Goal: Task Accomplishment & Management: Manage account settings

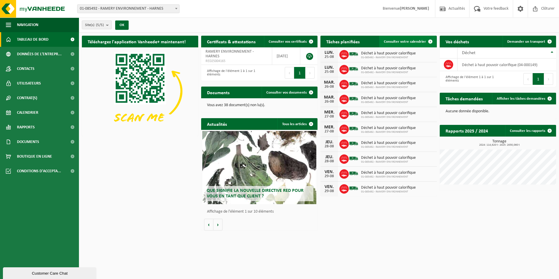
click at [400, 39] on link "Consulter votre calendrier" at bounding box center [407, 42] width 57 height 12
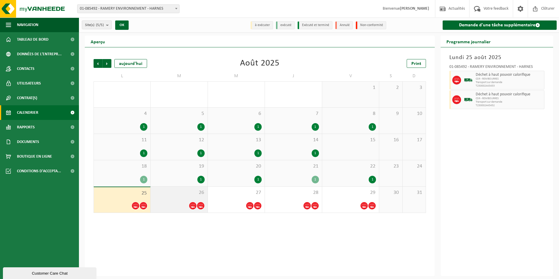
click at [192, 199] on div "26" at bounding box center [179, 199] width 57 height 26
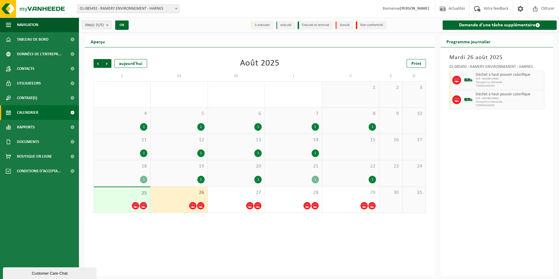
click at [492, 75] on span "Déchet à haut pouvoir calorifique" at bounding box center [508, 74] width 67 height 5
click at [458, 80] on icon at bounding box center [456, 79] width 5 height 5
click at [179, 196] on div "26" at bounding box center [179, 199] width 57 height 26
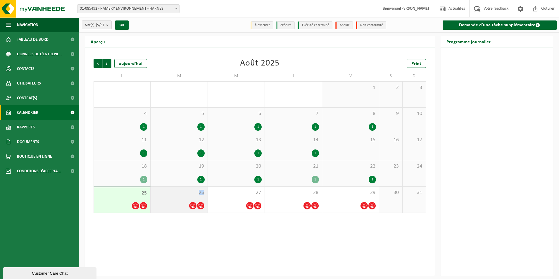
click at [179, 196] on div "26" at bounding box center [179, 199] width 57 height 26
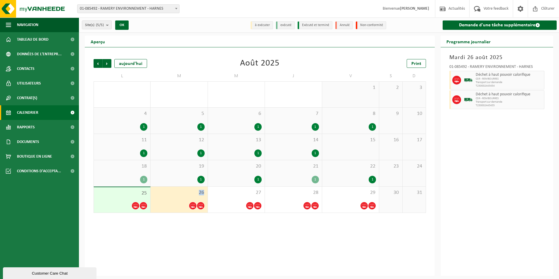
click at [179, 196] on div "26" at bounding box center [179, 199] width 57 height 26
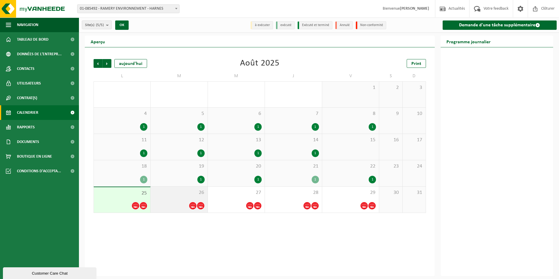
click at [196, 205] on span at bounding box center [192, 205] width 7 height 7
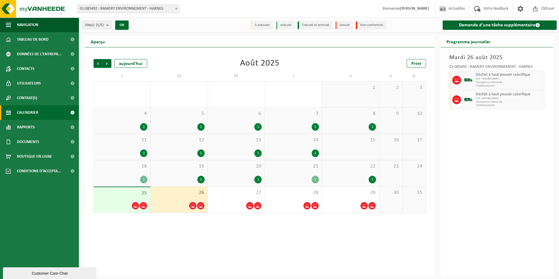
click at [453, 80] on span at bounding box center [456, 80] width 9 height 9
drag, startPoint x: 450, startPoint y: 79, endPoint x: 466, endPoint y: 77, distance: 16.8
click at [450, 79] on div at bounding box center [455, 80] width 13 height 19
click at [495, 80] on span "CSR - REMBOURRES" at bounding box center [508, 79] width 67 height 4
click at [44, 38] on span "Tableau de bord" at bounding box center [33, 39] width 32 height 15
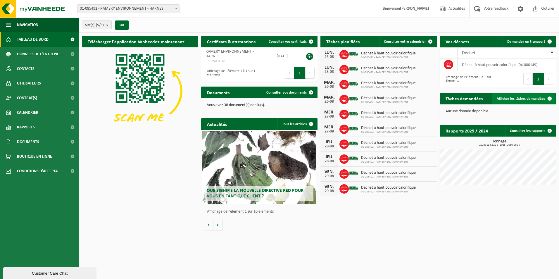
click at [531, 99] on span "Afficher les tâches demandées" at bounding box center [521, 99] width 49 height 4
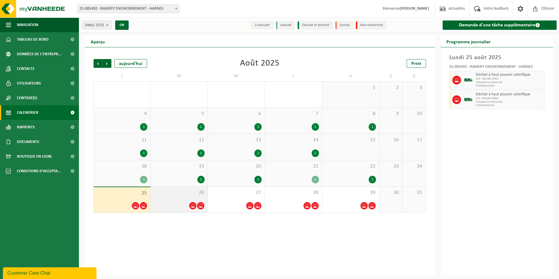
click at [177, 193] on span "26" at bounding box center [178, 192] width 51 height 6
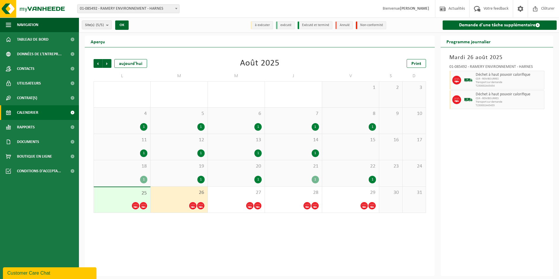
click at [178, 193] on span "26" at bounding box center [178, 192] width 51 height 6
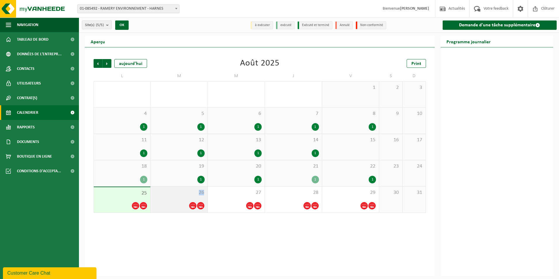
click at [178, 193] on span "26" at bounding box center [178, 192] width 51 height 6
drag, startPoint x: 178, startPoint y: 193, endPoint x: 194, endPoint y: 205, distance: 20.5
click at [194, 205] on icon at bounding box center [192, 205] width 5 height 5
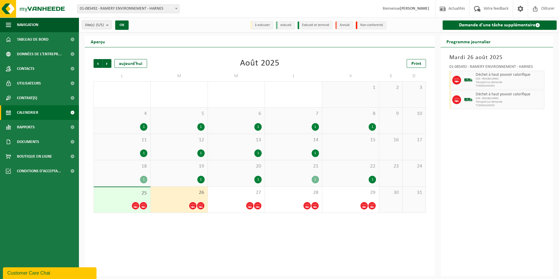
click at [194, 205] on icon at bounding box center [192, 205] width 5 height 5
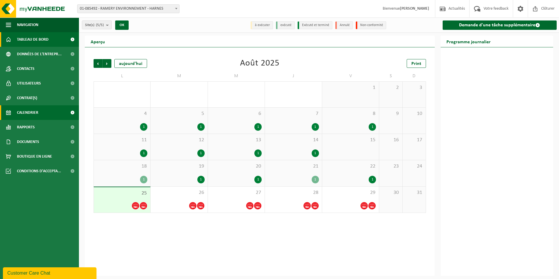
click at [34, 41] on span "Tableau de bord" at bounding box center [33, 39] width 32 height 15
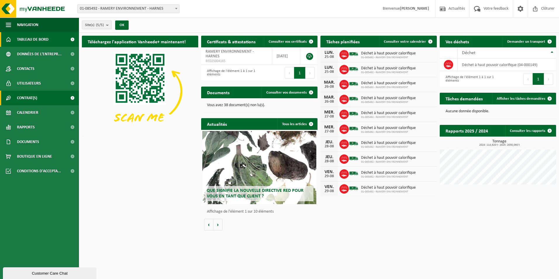
click at [44, 95] on link "Contrat(s)" at bounding box center [39, 98] width 79 height 15
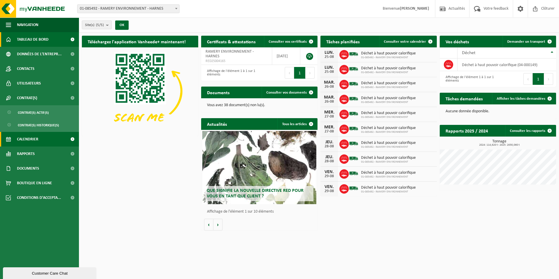
click at [50, 137] on link "Calendrier" at bounding box center [39, 139] width 79 height 15
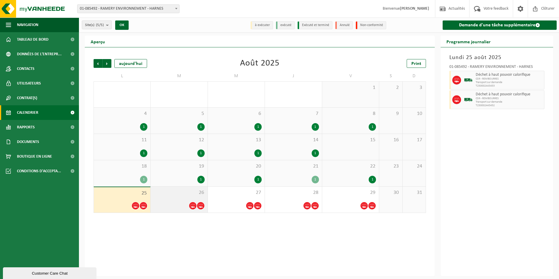
click at [193, 202] on span at bounding box center [192, 205] width 7 height 7
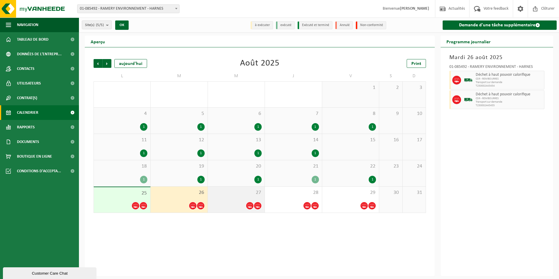
click at [232, 202] on div at bounding box center [236, 206] width 51 height 8
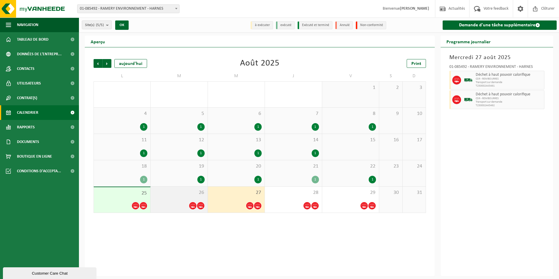
click at [182, 195] on span "26" at bounding box center [178, 192] width 51 height 6
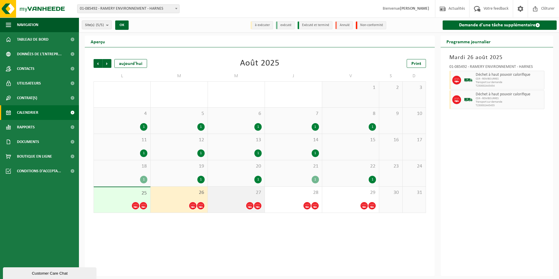
click at [240, 201] on div "27" at bounding box center [236, 199] width 57 height 26
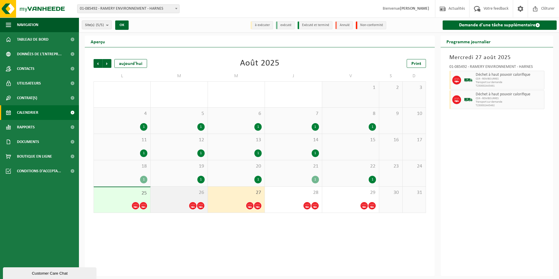
click at [173, 198] on div "26" at bounding box center [179, 199] width 57 height 26
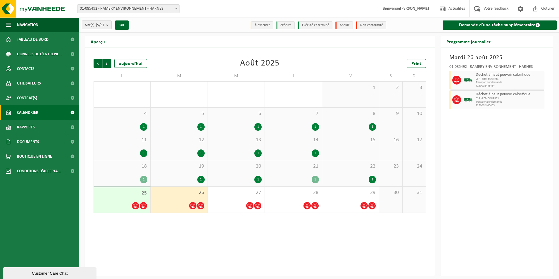
click at [130, 197] on div "25" at bounding box center [122, 199] width 56 height 25
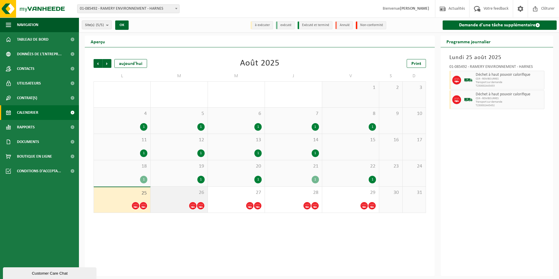
click at [180, 194] on span "26" at bounding box center [178, 192] width 51 height 6
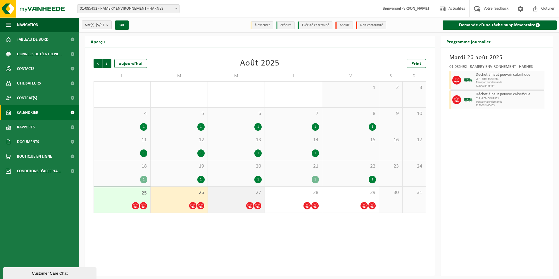
click at [246, 197] on div "27" at bounding box center [236, 199] width 57 height 26
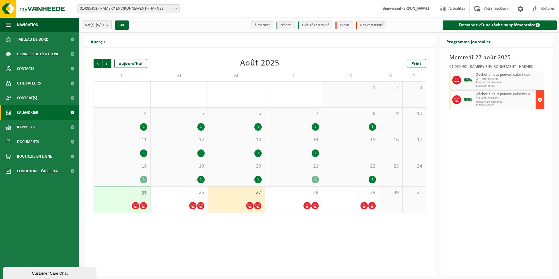
click at [540, 99] on span "button" at bounding box center [539, 100] width 5 height 12
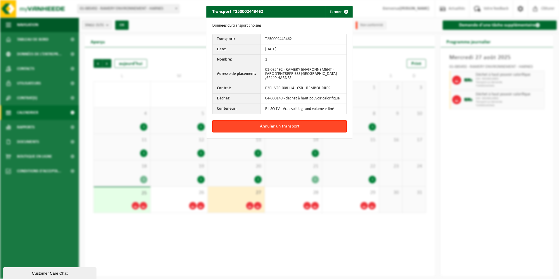
click at [300, 128] on button "Annuler un transport" at bounding box center [279, 126] width 134 height 12
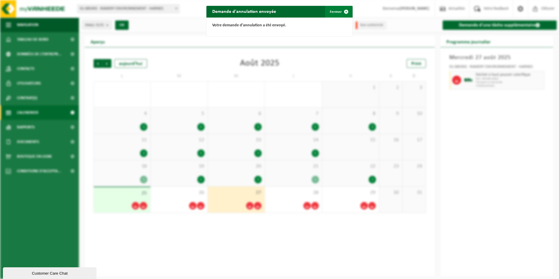
click at [335, 10] on button "Fermer" at bounding box center [338, 12] width 27 height 12
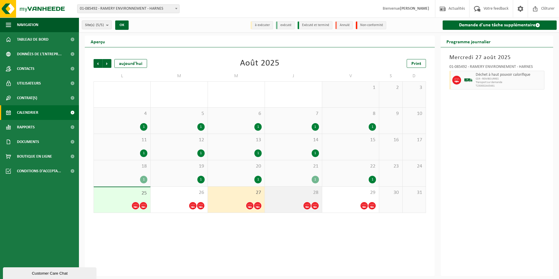
click at [297, 198] on div "28" at bounding box center [293, 199] width 57 height 26
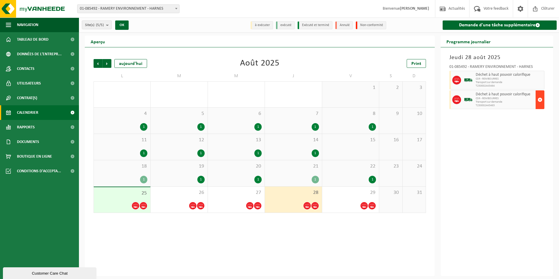
click at [539, 97] on span "button" at bounding box center [539, 100] width 5 height 12
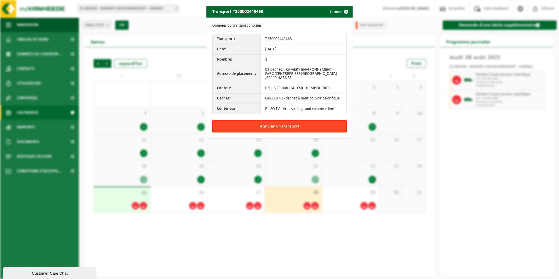
click at [289, 123] on button "Annuler un transport" at bounding box center [279, 126] width 134 height 12
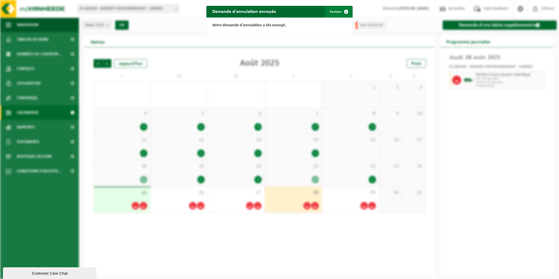
click at [343, 10] on span "button" at bounding box center [346, 12] width 12 height 12
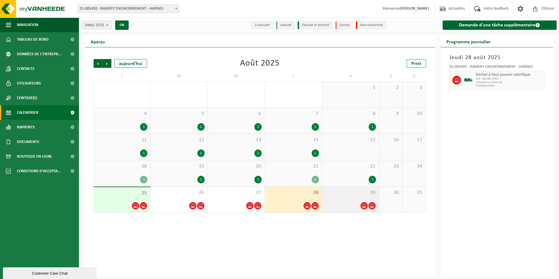
click at [362, 202] on span at bounding box center [363, 205] width 7 height 7
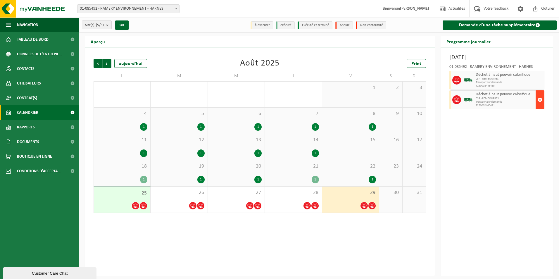
click at [539, 98] on span "button" at bounding box center [539, 100] width 5 height 12
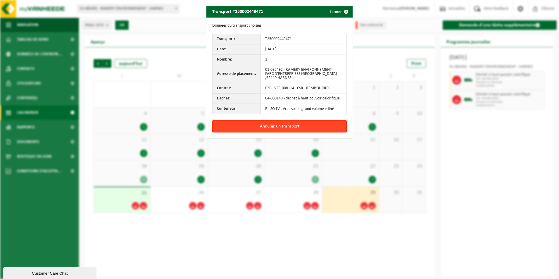
click at [318, 124] on button "Annuler un transport" at bounding box center [279, 126] width 134 height 12
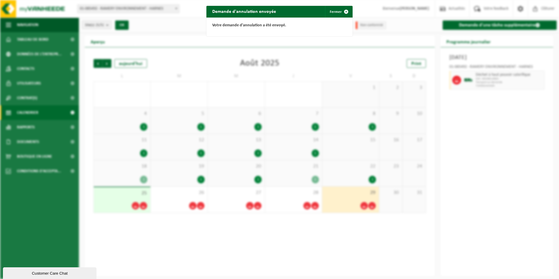
click at [192, 206] on div "Demande d'annulation envoyée Fermer Votre demande d'annulation a été envoyé." at bounding box center [279, 139] width 559 height 279
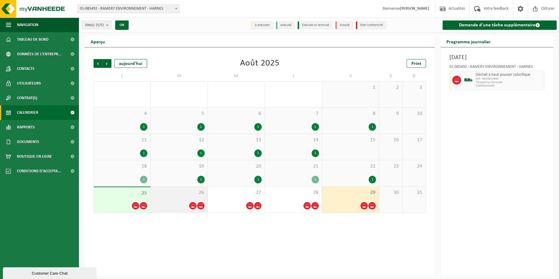
click at [196, 203] on span at bounding box center [192, 205] width 7 height 7
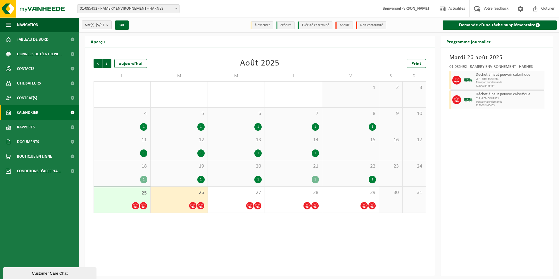
click at [197, 202] on div at bounding box center [178, 206] width 51 height 8
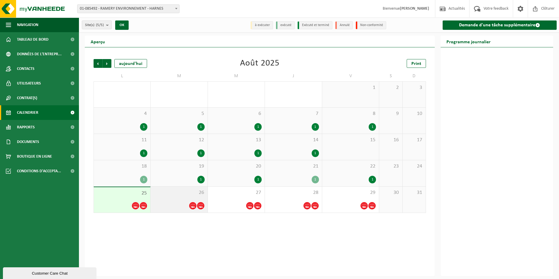
click at [198, 196] on div "26" at bounding box center [179, 199] width 57 height 26
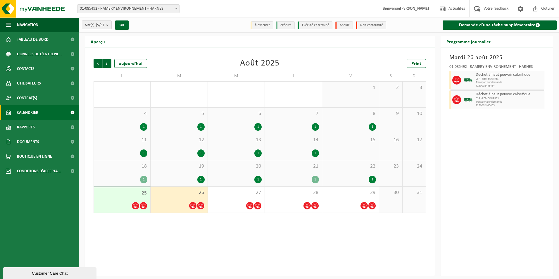
click at [124, 206] on div at bounding box center [122, 206] width 51 height 8
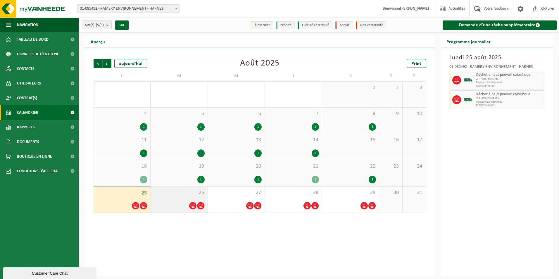
click at [191, 193] on span "26" at bounding box center [178, 192] width 51 height 6
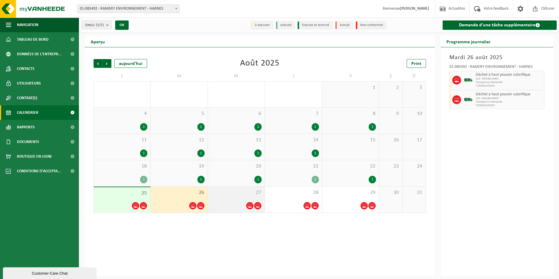
click at [248, 196] on div "27" at bounding box center [236, 199] width 57 height 26
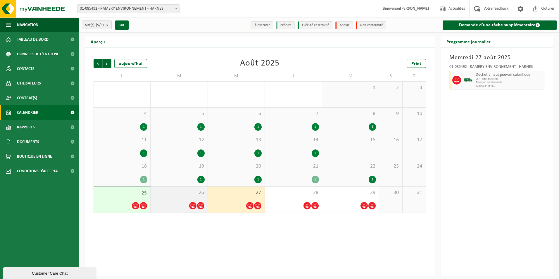
click at [199, 198] on div "26" at bounding box center [179, 199] width 57 height 26
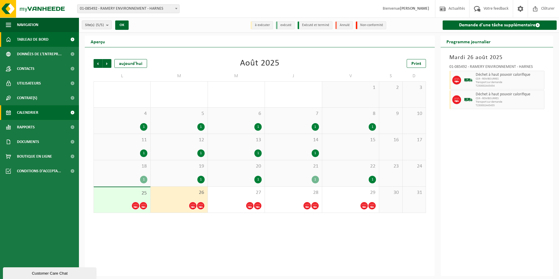
click at [26, 38] on span "Tableau de bord" at bounding box center [33, 39] width 32 height 15
